Goal: Information Seeking & Learning: Learn about a topic

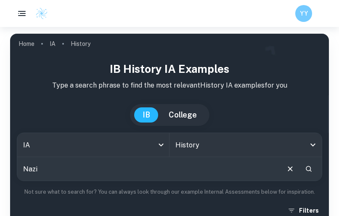
scroll to position [49, 0]
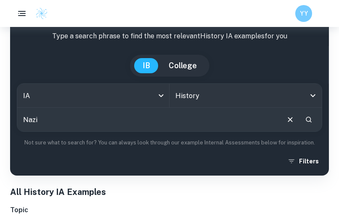
type input "Nazi"
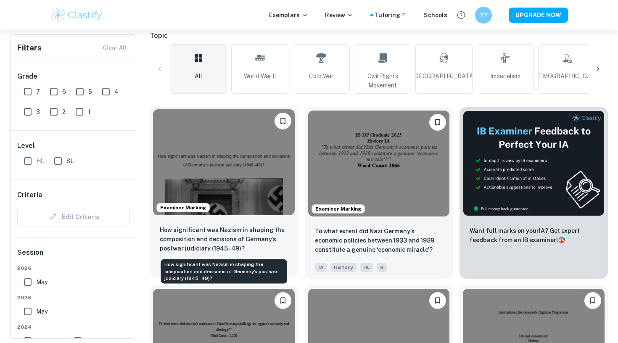
scroll to position [189, 0]
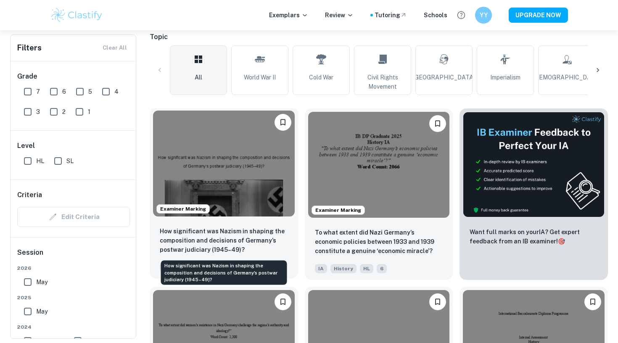
click at [227, 215] on p "How significant was Nazism in shaping the composition and decisions of Germany’…" at bounding box center [224, 241] width 128 height 28
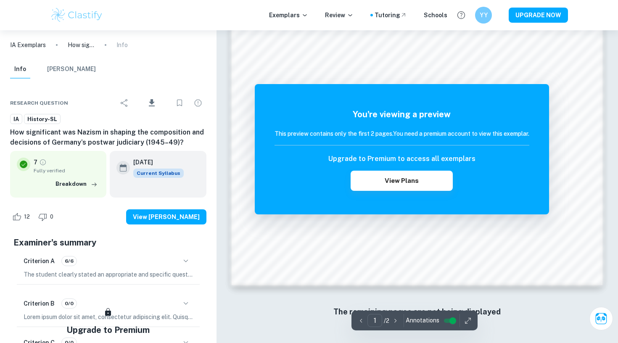
scroll to position [806, 0]
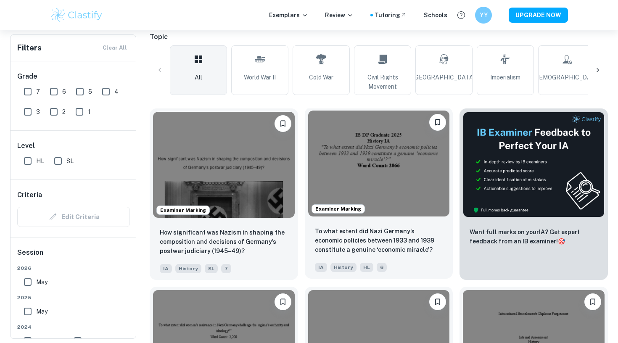
scroll to position [224, 0]
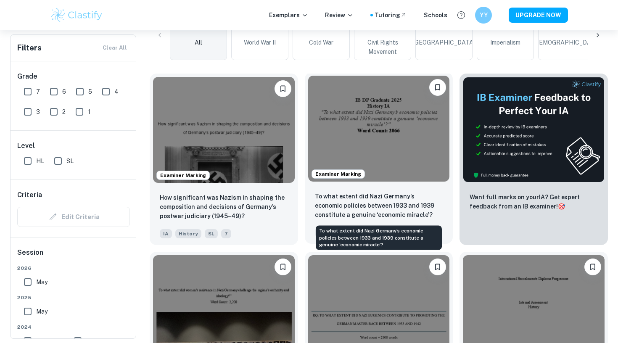
click at [338, 193] on p "To what extent did Nazi Germany’s economic policies between 1933 and 1939 const…" at bounding box center [379, 206] width 128 height 28
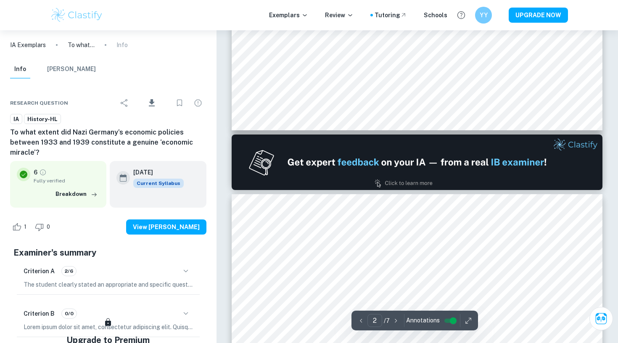
type input "1"
